Goal: Information Seeking & Learning: Learn about a topic

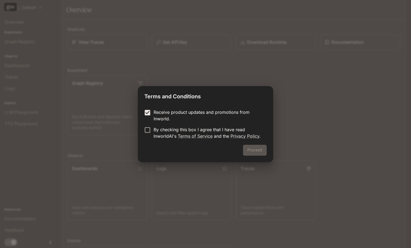
click at [150, 126] on form "Receive product updates and promotions from Inworld. By checking this box I agr…" at bounding box center [205, 124] width 122 height 30
click at [258, 148] on button "Proceed" at bounding box center [255, 150] width 24 height 11
